Goal: Task Accomplishment & Management: Use online tool/utility

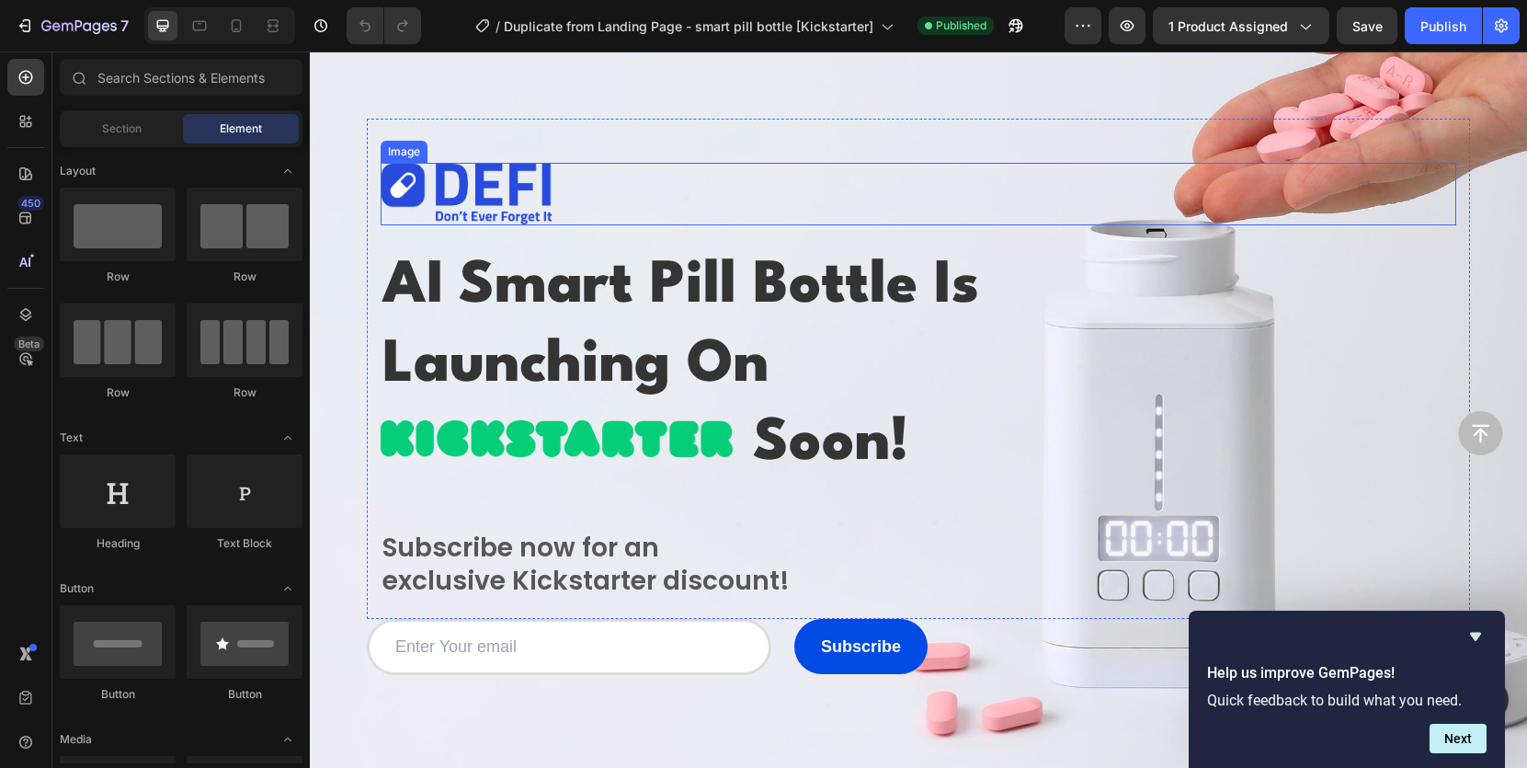
scroll to position [67, 0]
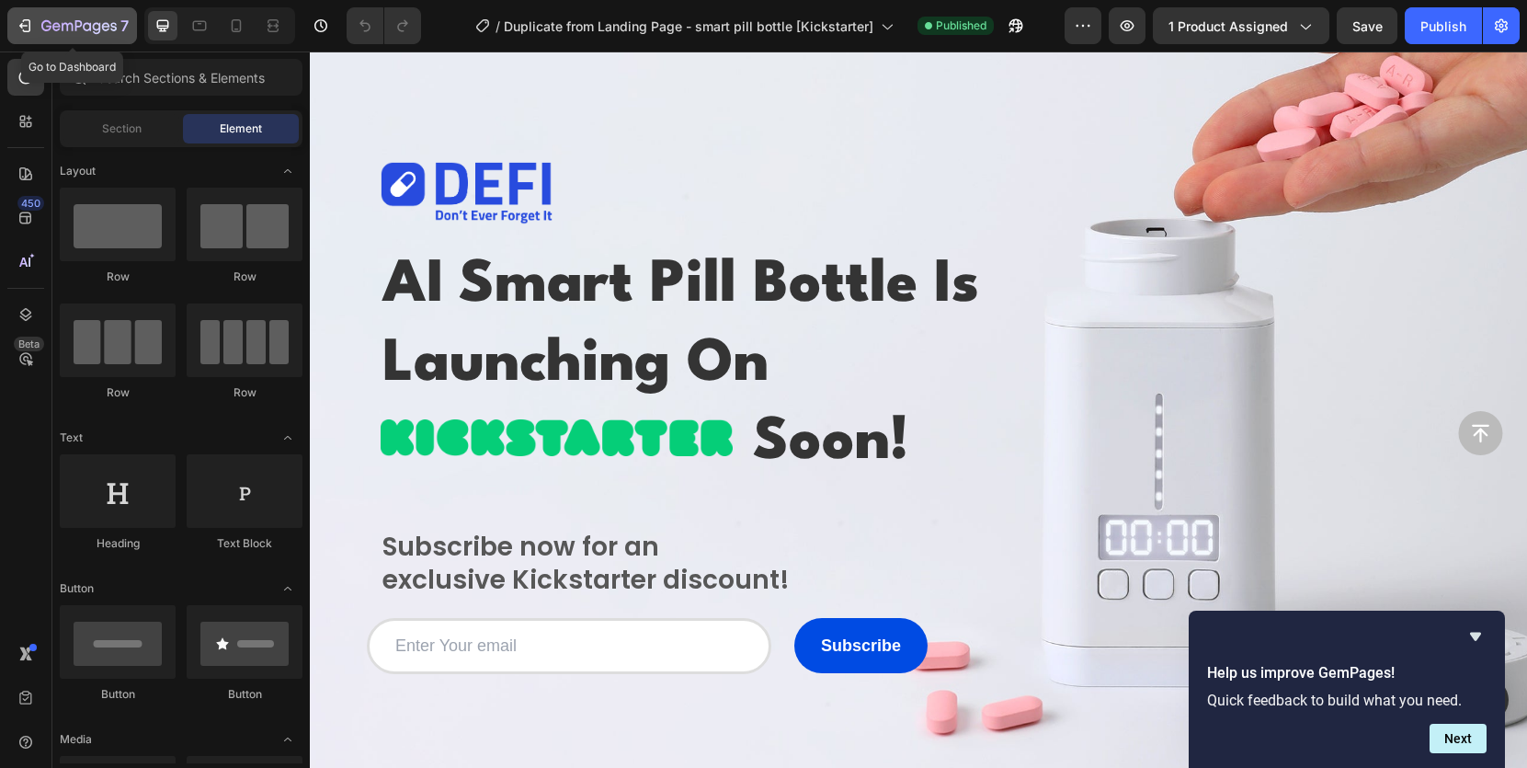
click at [24, 25] on icon "button" at bounding box center [25, 26] width 18 height 18
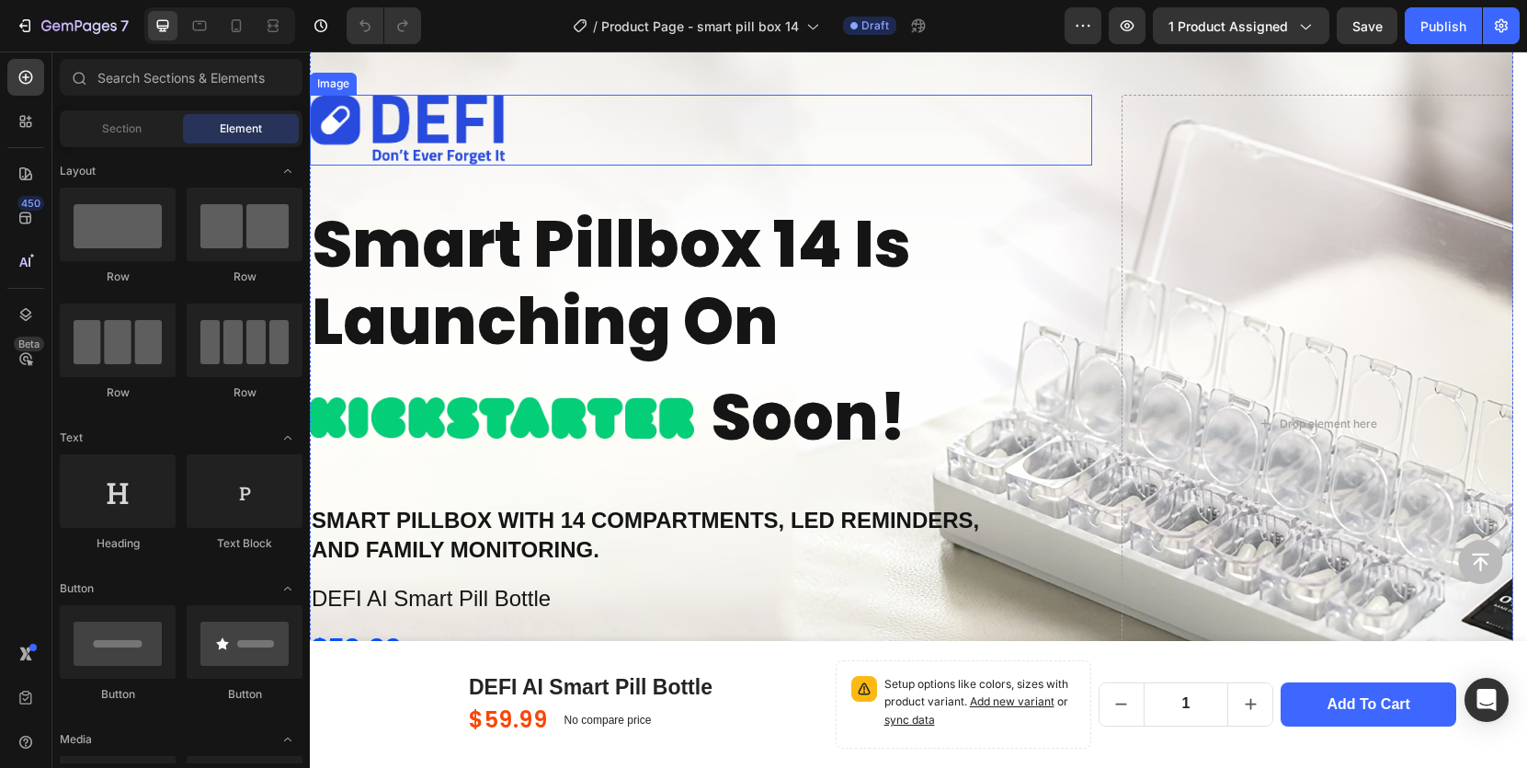
scroll to position [57, 0]
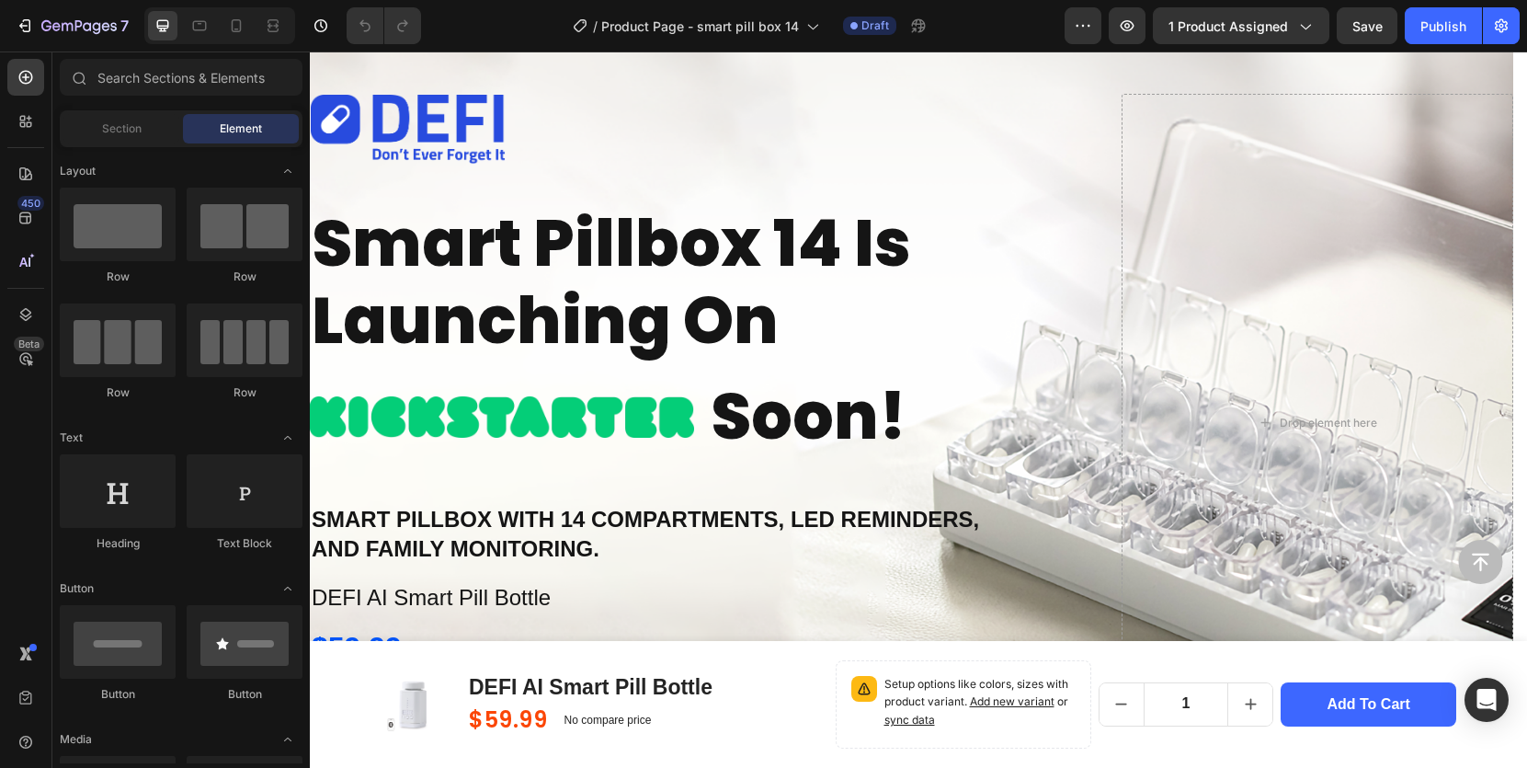
click at [495, 24] on div "/ Product Page - smart pill box 14 Draft" at bounding box center [750, 25] width 629 height 37
click at [206, 25] on icon at bounding box center [200, 26] width 14 height 10
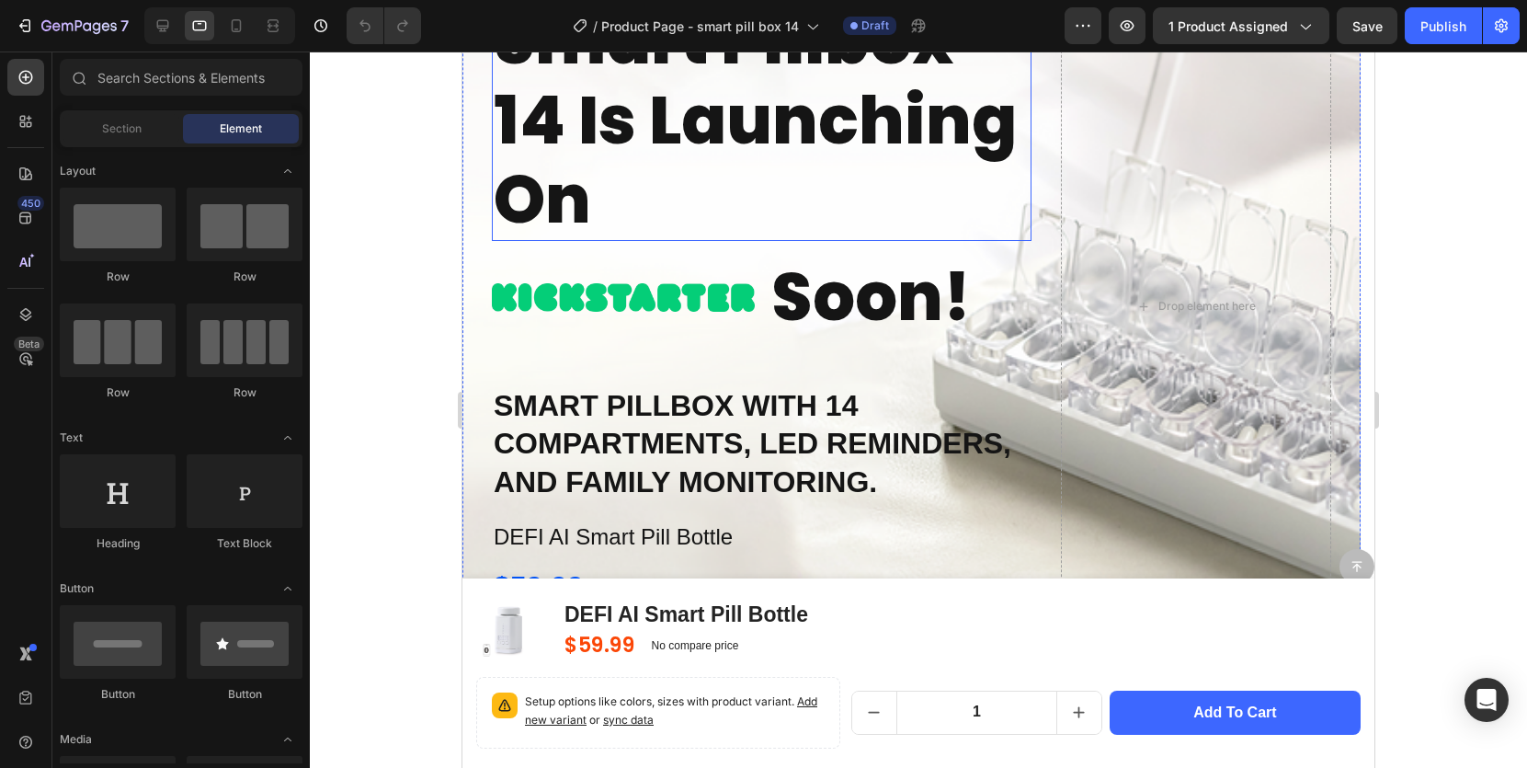
scroll to position [314, 0]
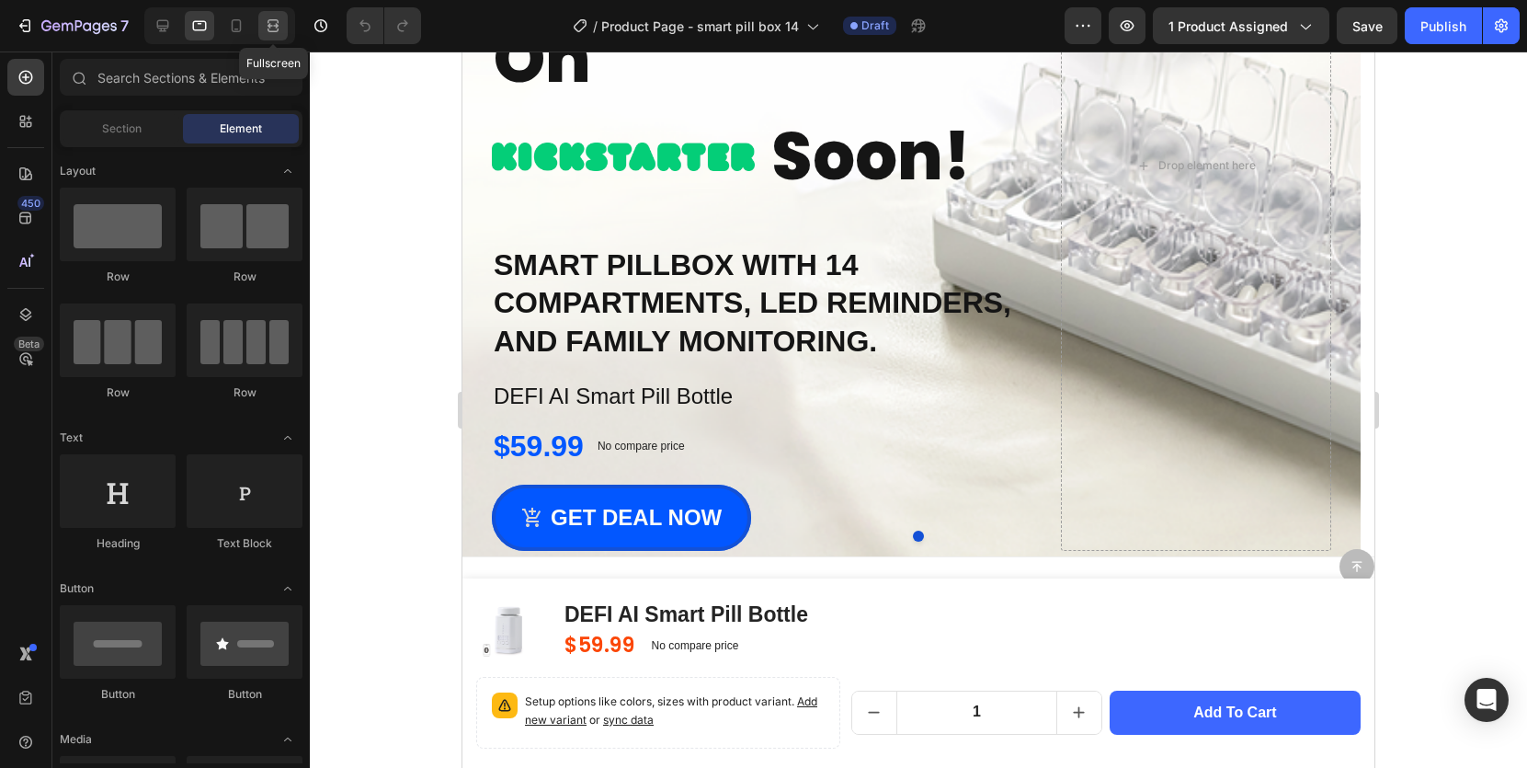
click at [265, 22] on icon at bounding box center [273, 26] width 18 height 18
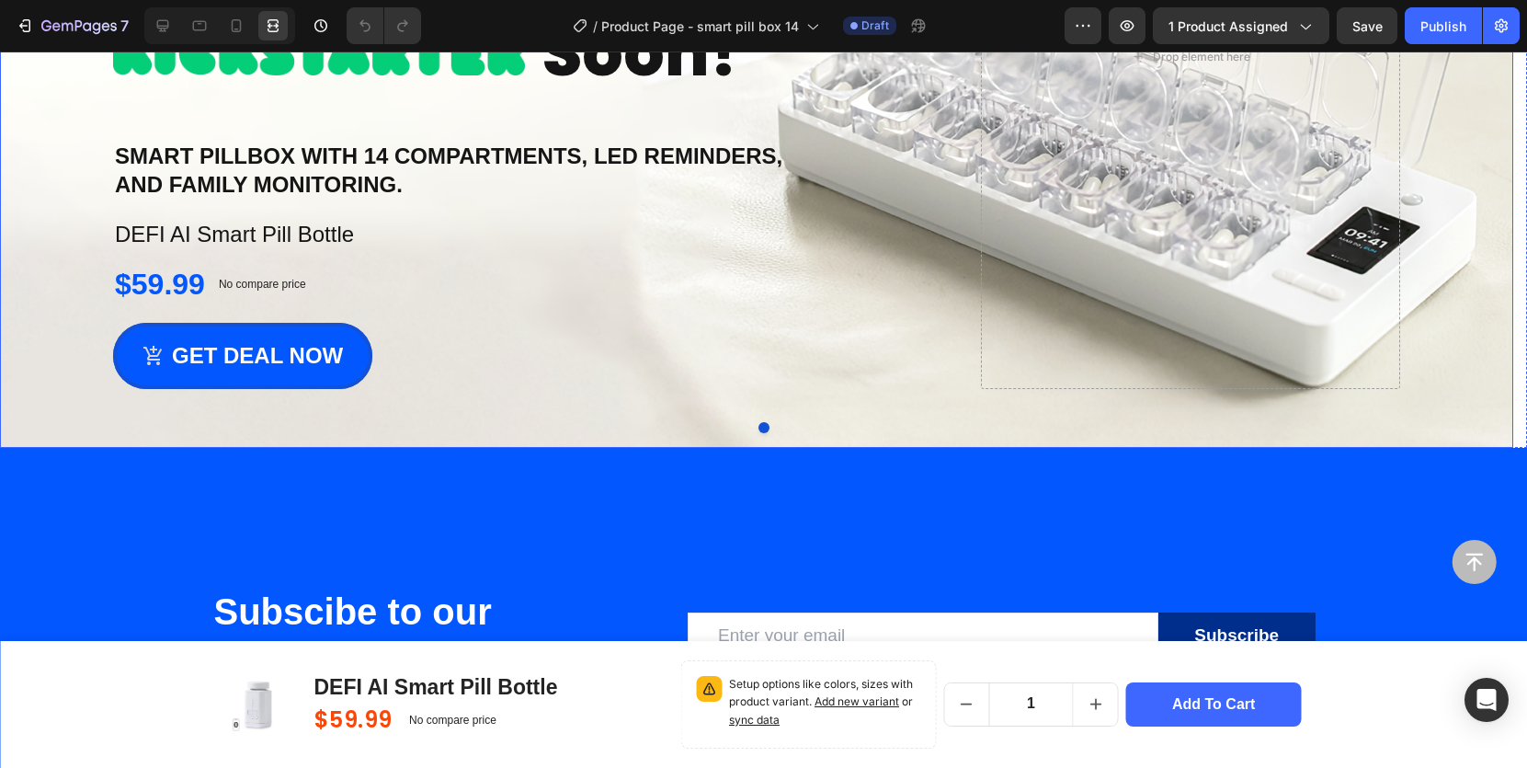
scroll to position [639, 0]
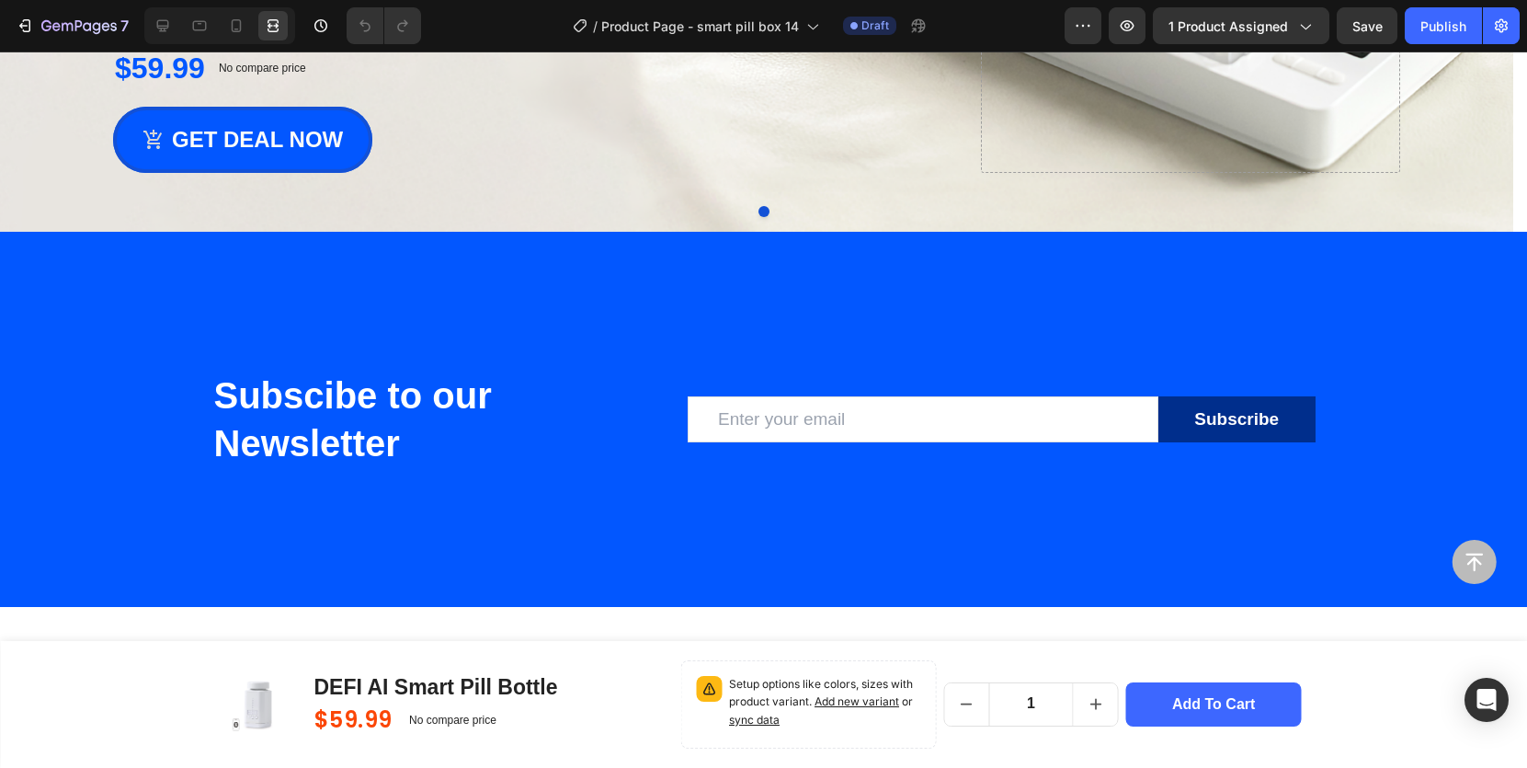
click at [30, 638] on div "Button Sticky" at bounding box center [763, 654] width 1466 height 228
